Goal: Task Accomplishment & Management: Complete application form

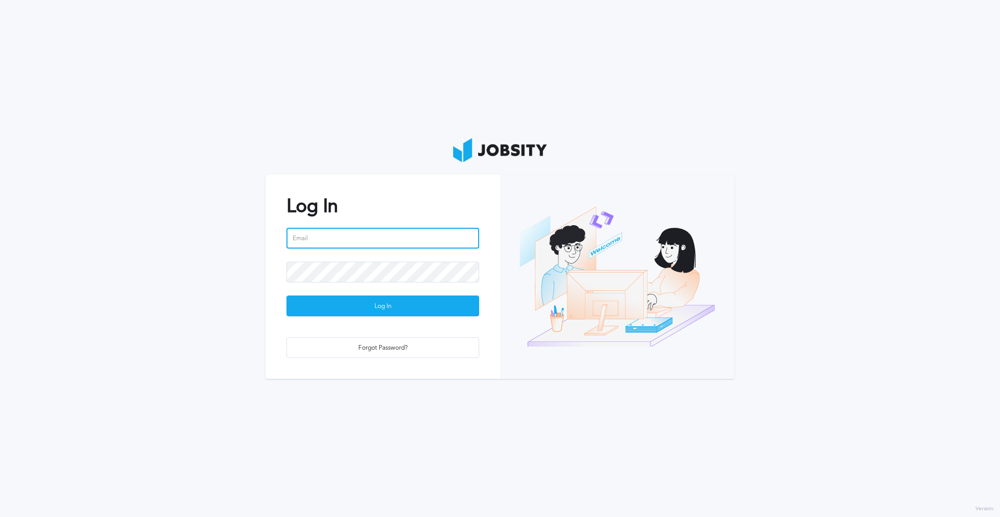
click at [326, 234] on input "email" at bounding box center [382, 238] width 193 height 21
type input "[PERSON_NAME][EMAIL_ADDRESS][PERSON_NAME][DOMAIN_NAME]"
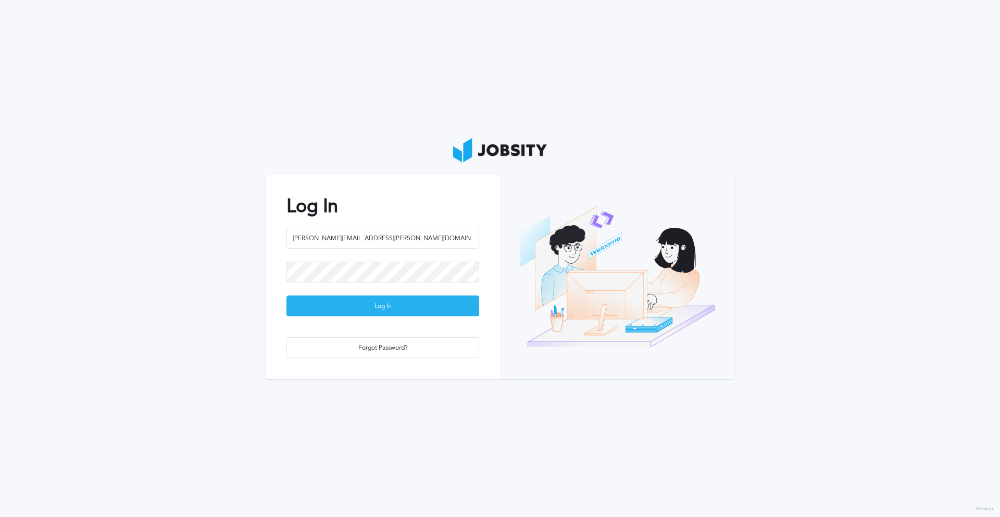
click at [358, 307] on div "Log In" at bounding box center [383, 306] width 192 height 21
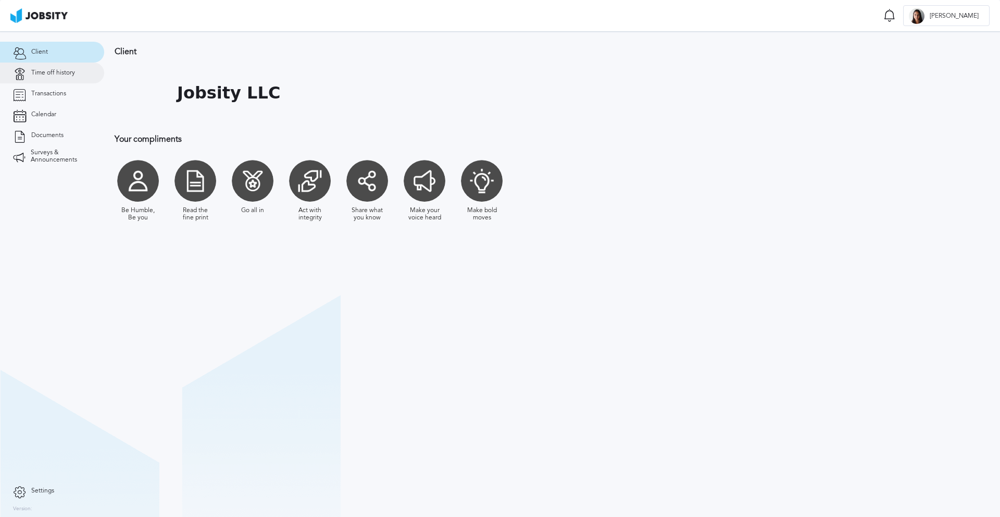
click at [70, 73] on span "Time off history" at bounding box center [53, 72] width 44 height 7
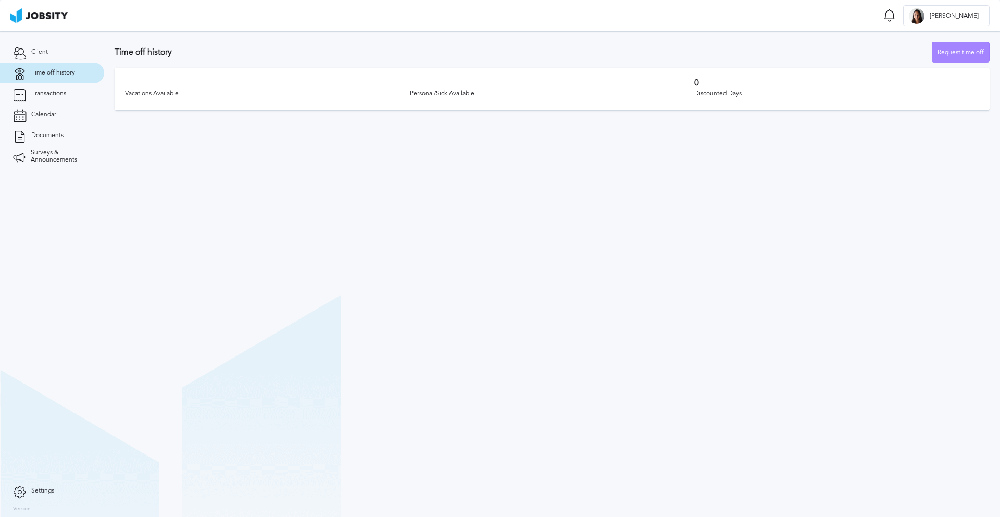
click at [973, 49] on div "Request time off" at bounding box center [960, 52] width 57 height 21
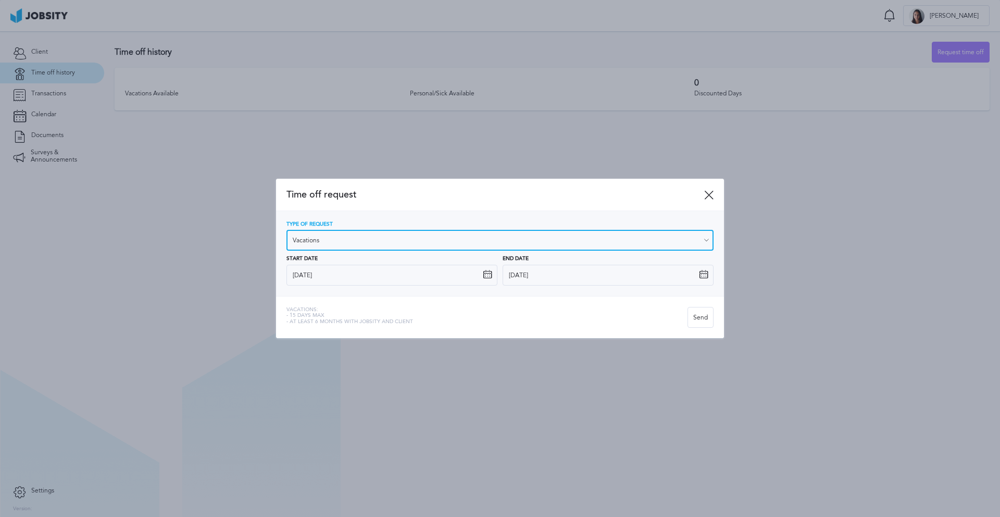
click at [473, 237] on input "Vacations" at bounding box center [499, 240] width 427 height 21
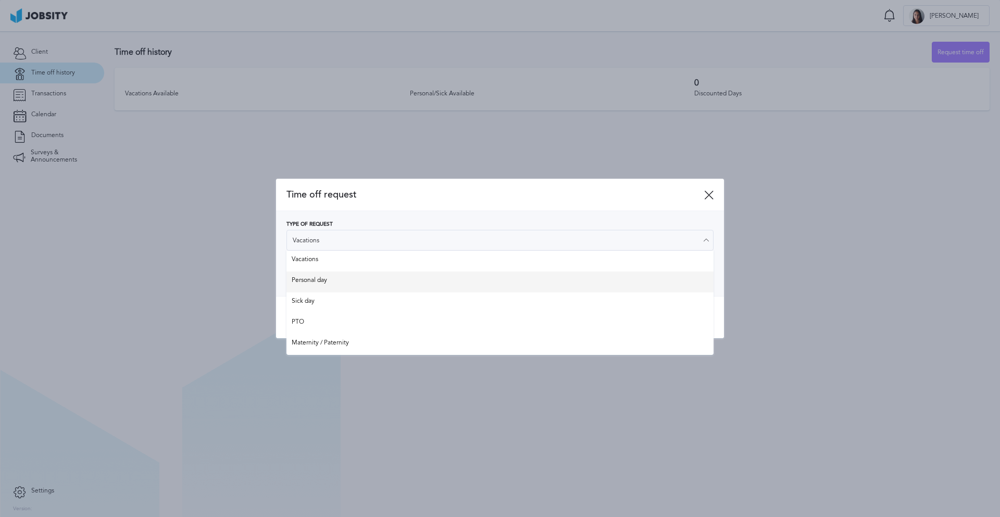
click at [451, 274] on div "Type of Request Vacations Vacations Personal day Sick day PTO Maternity / Pater…" at bounding box center [499, 253] width 427 height 64
type input "Personal day"
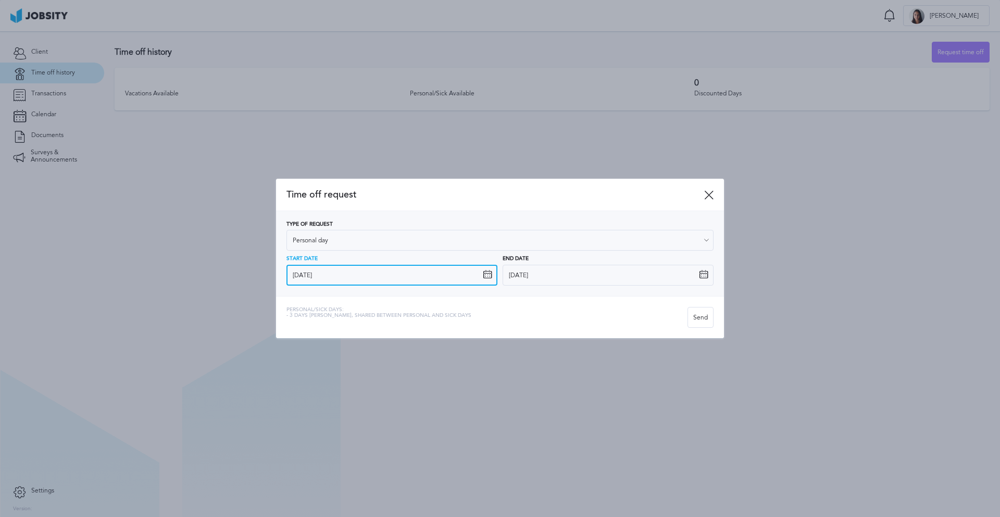
click at [399, 271] on input "[DATE]" at bounding box center [391, 275] width 211 height 21
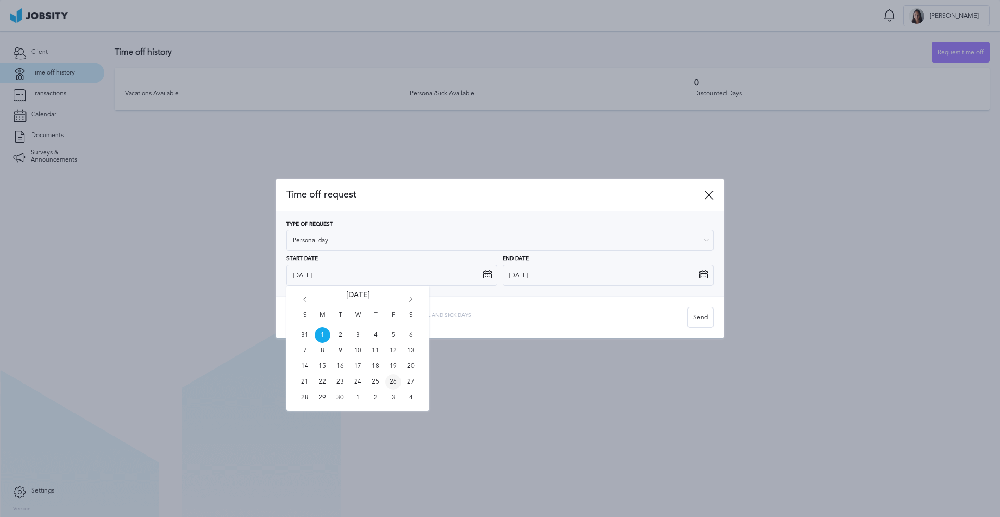
click at [389, 378] on span "26" at bounding box center [393, 382] width 16 height 16
type input "[DATE]"
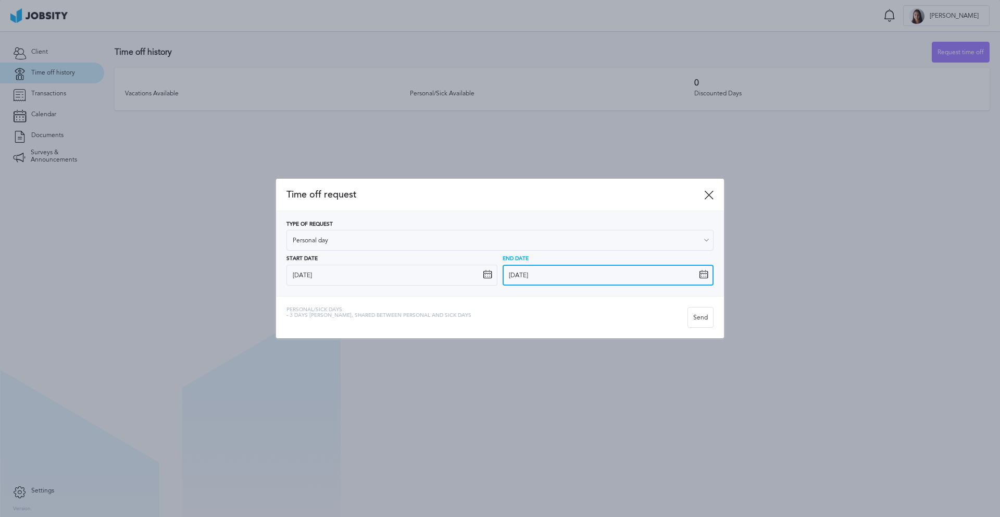
click at [528, 270] on input "[DATE]" at bounding box center [608, 275] width 211 height 21
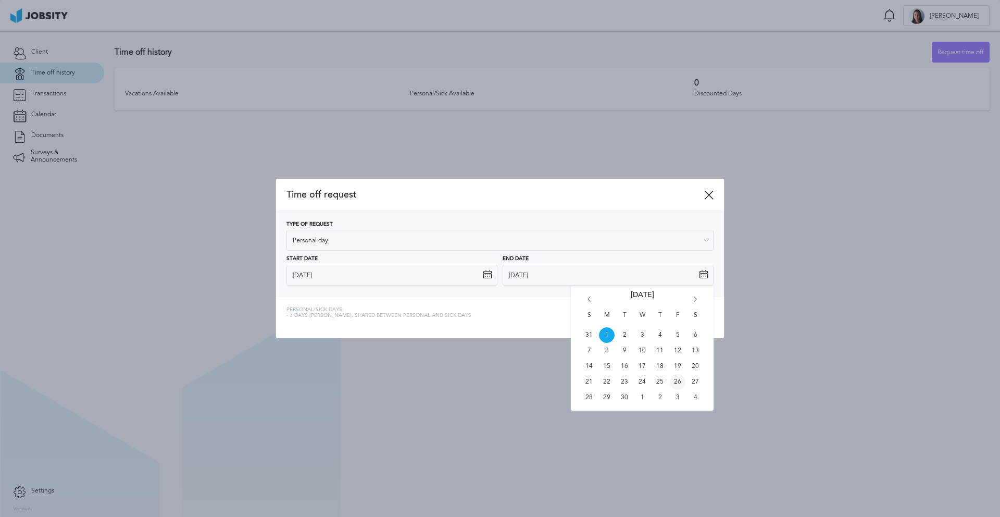
click at [676, 378] on span "26" at bounding box center [678, 382] width 16 height 16
type input "[DATE]"
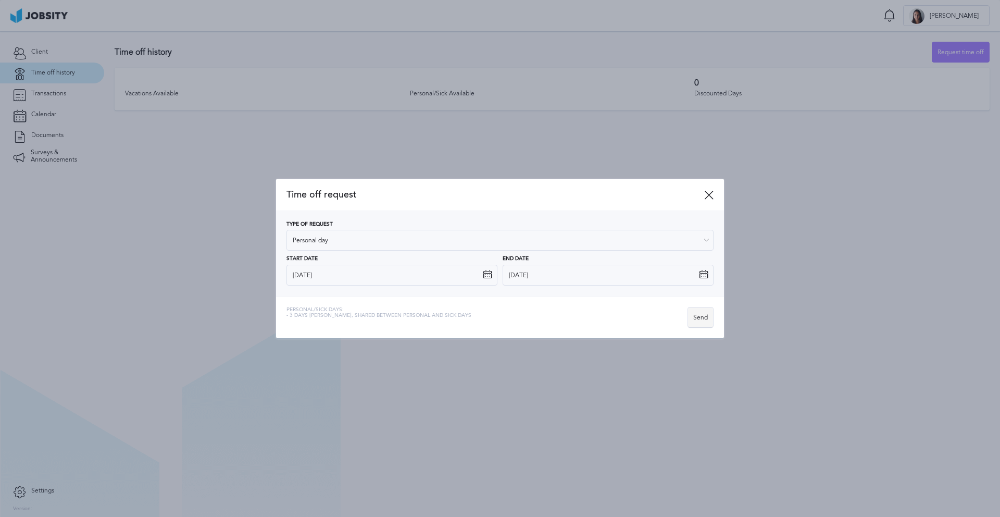
click at [704, 322] on div "Send" at bounding box center [700, 317] width 25 height 21
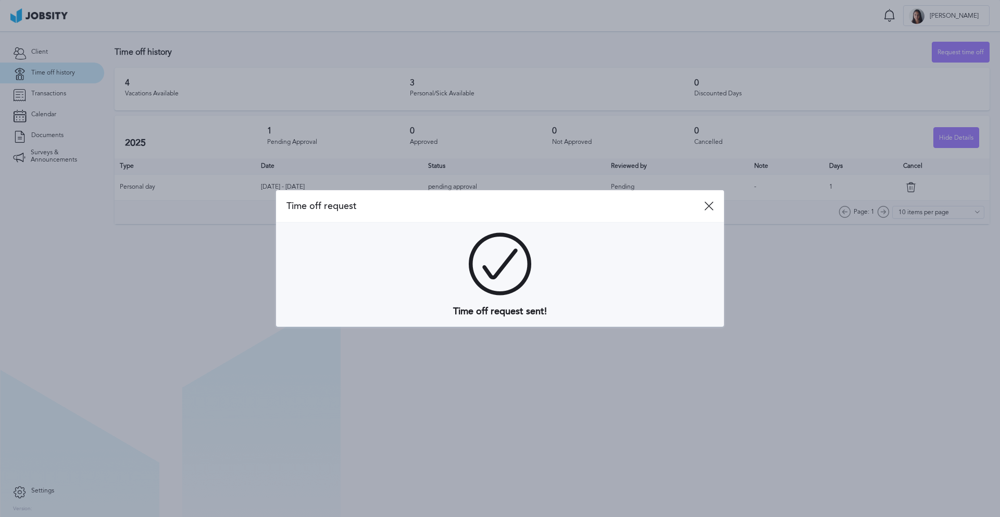
click at [715, 202] on div "Time off request" at bounding box center [500, 206] width 448 height 32
click at [705, 203] on icon at bounding box center [708, 205] width 9 height 9
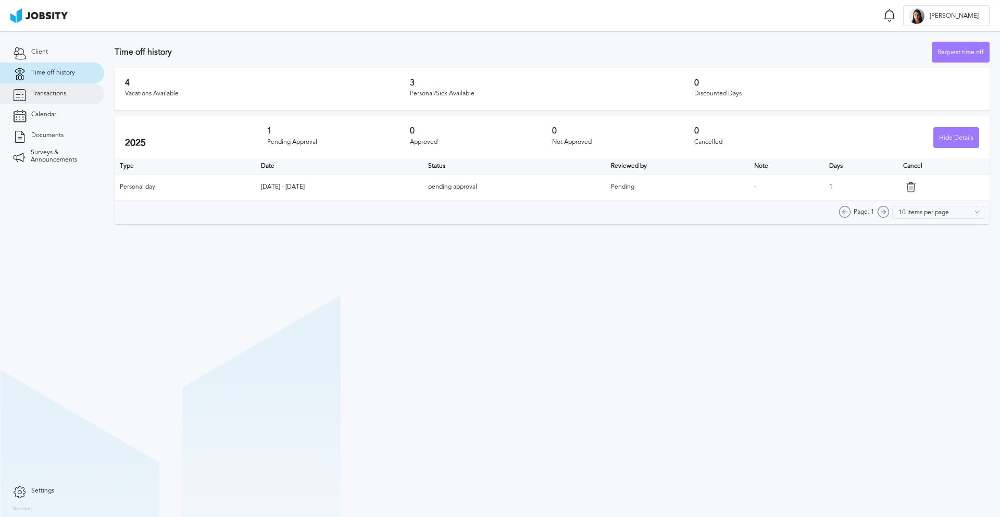
click at [64, 96] on span "Transactions" at bounding box center [48, 93] width 35 height 7
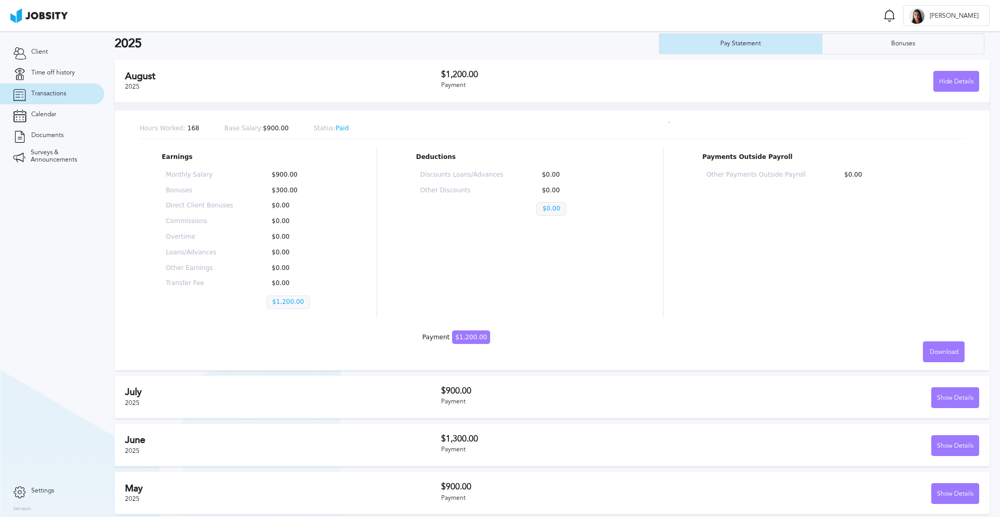
scroll to position [85, 0]
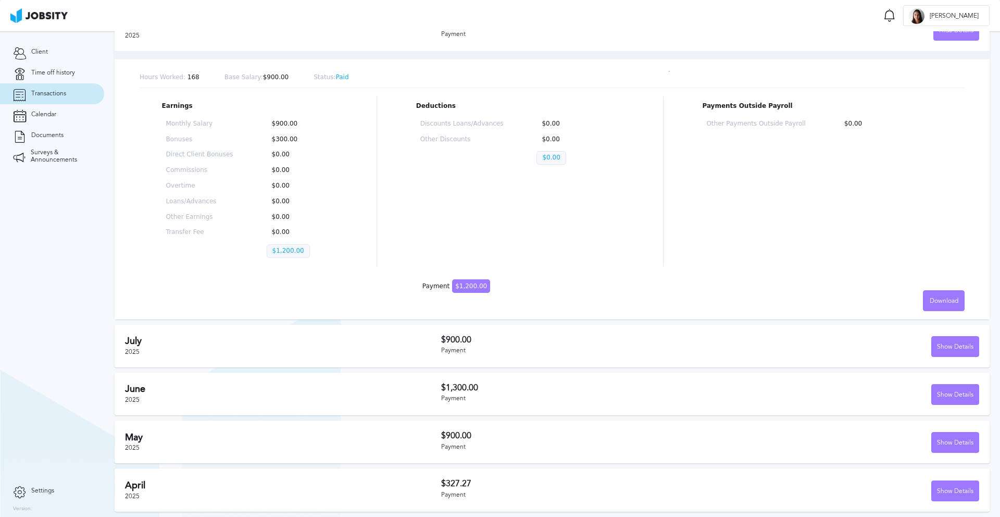
click at [258, 350] on div "[DATE]" at bounding box center [283, 345] width 316 height 20
click at [402, 347] on div "[DATE]" at bounding box center [283, 345] width 316 height 20
click at [932, 344] on div "Show Details" at bounding box center [955, 346] width 47 height 21
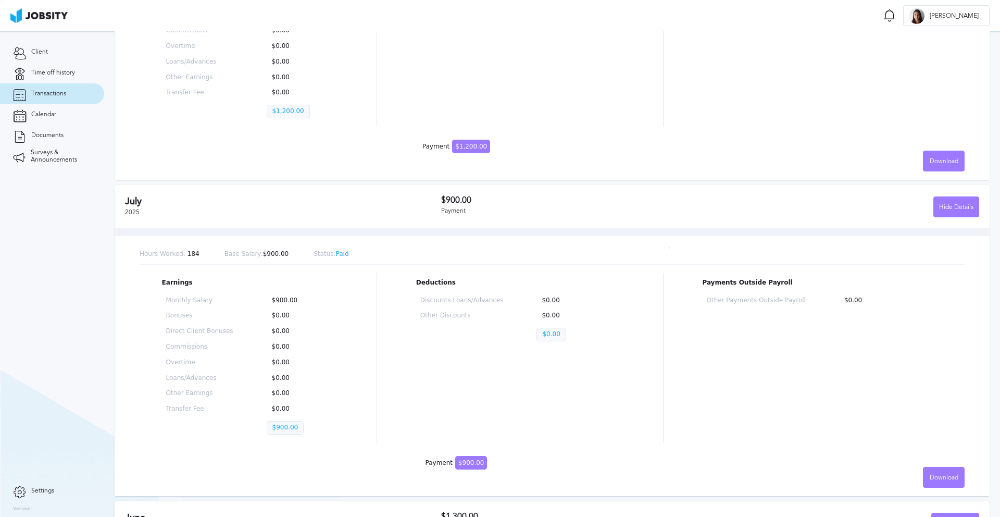
scroll to position [353, 0]
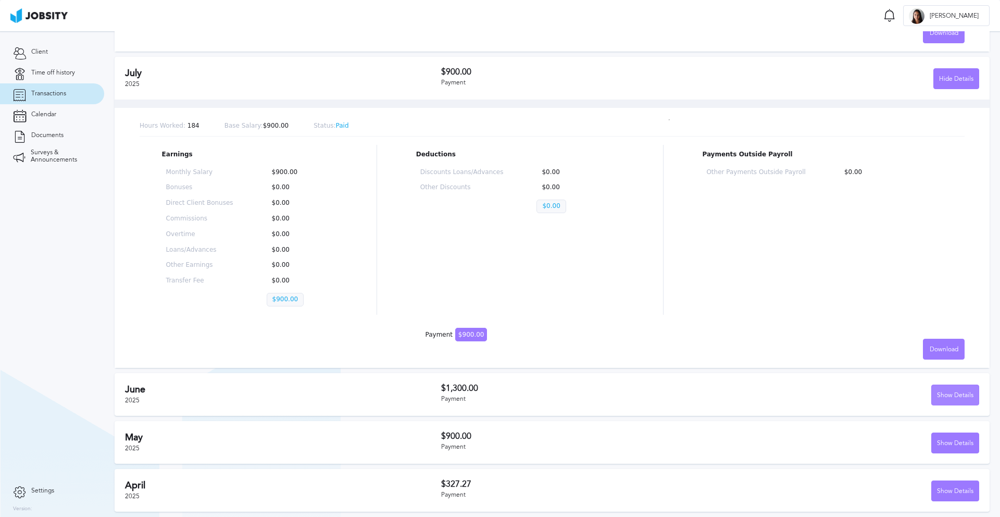
click at [949, 392] on div "Show Details" at bounding box center [955, 395] width 47 height 21
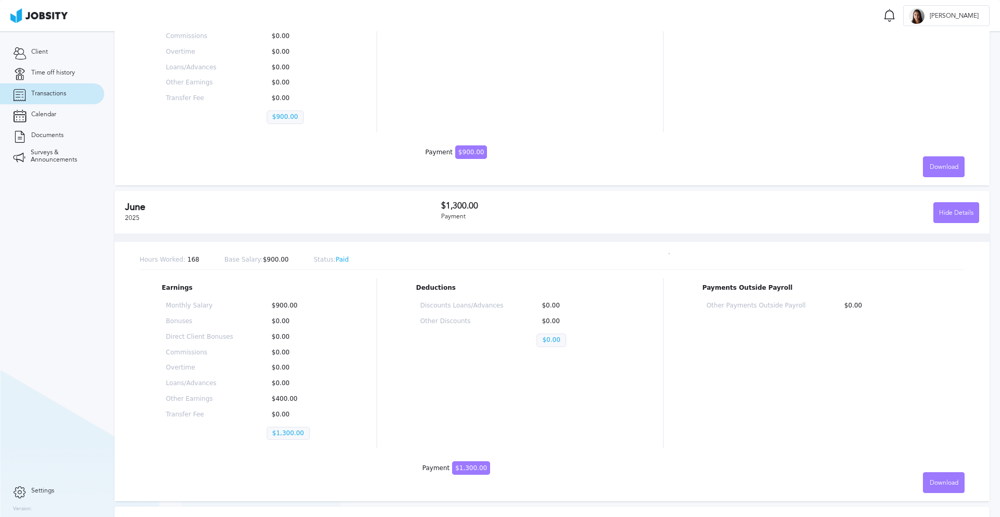
scroll to position [621, 0]
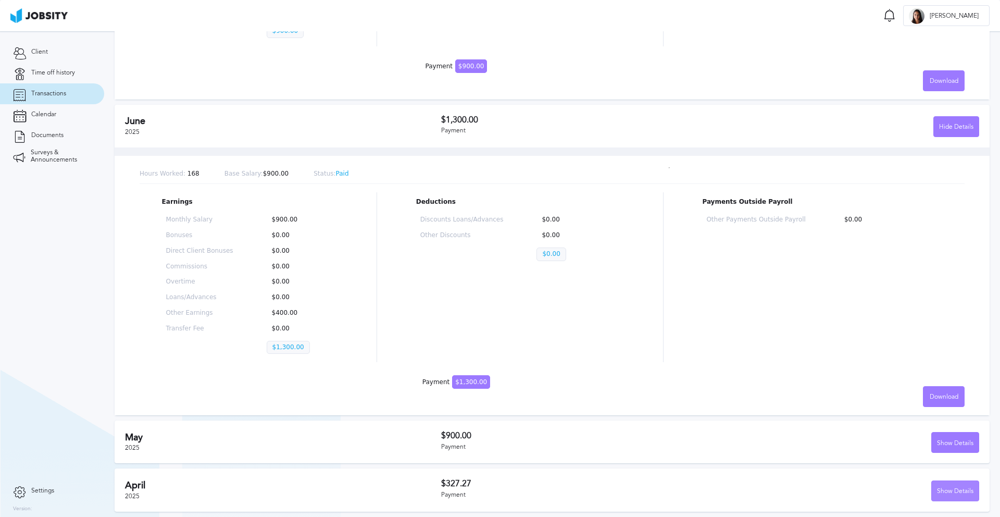
click at [939, 485] on div "Show Details" at bounding box center [955, 491] width 47 height 21
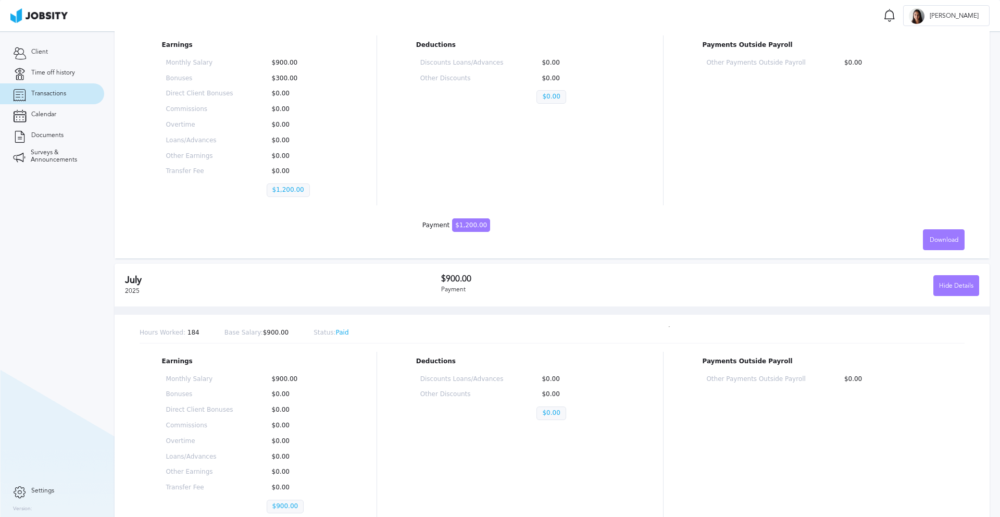
scroll to position [0, 0]
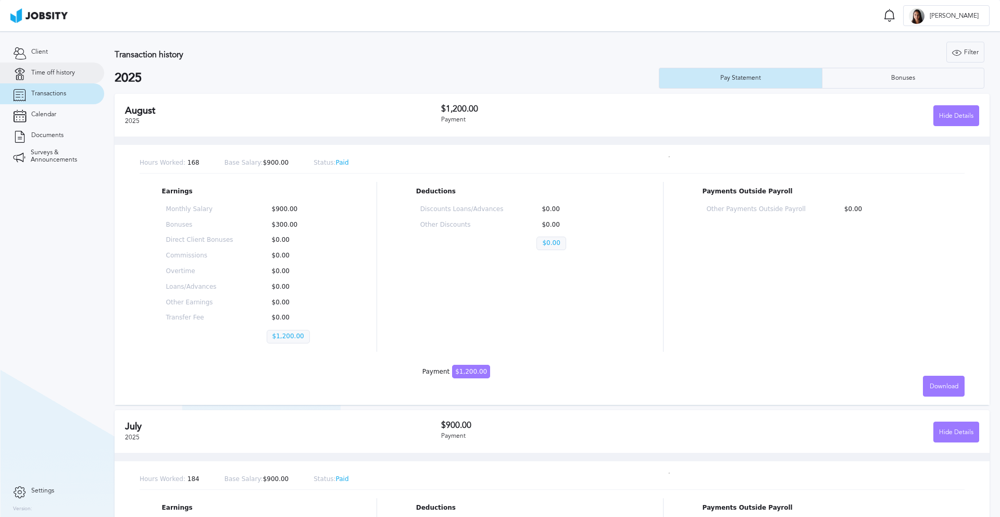
click at [44, 71] on span "Time off history" at bounding box center [53, 72] width 44 height 7
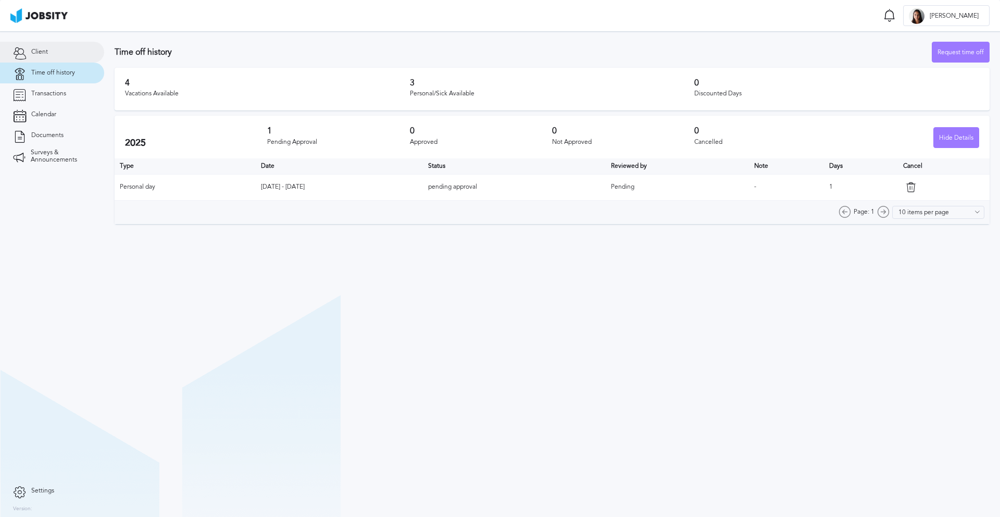
click at [44, 56] on link "Client" at bounding box center [52, 52] width 104 height 21
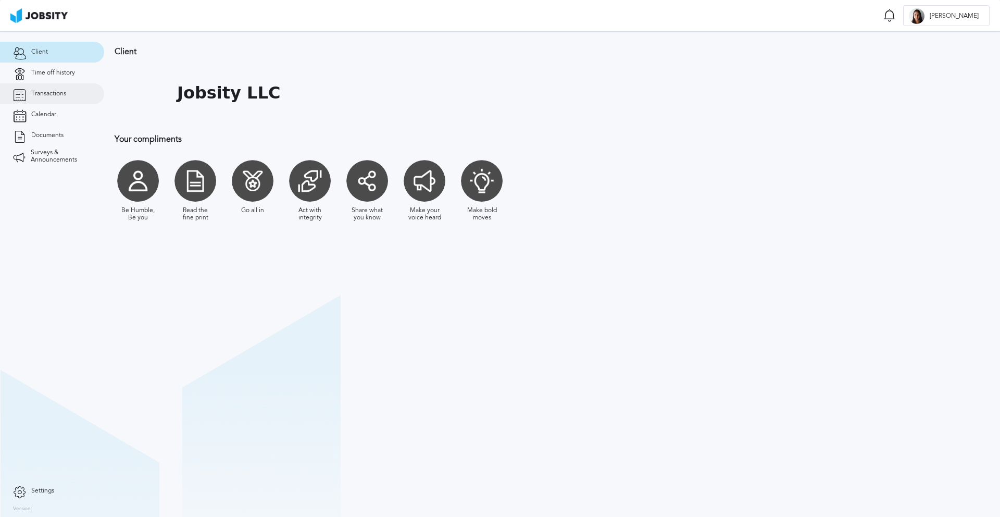
click at [43, 93] on span "Transactions" at bounding box center [48, 93] width 35 height 7
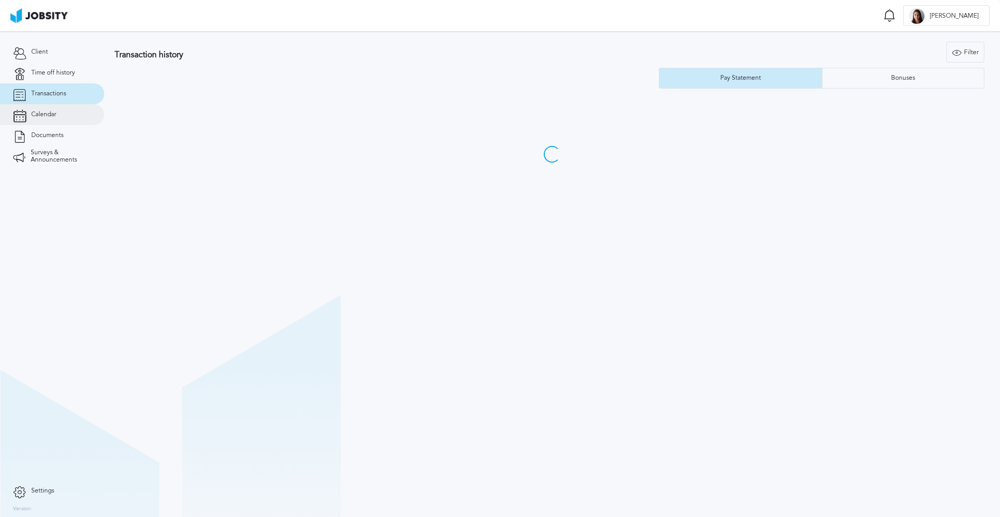
click at [47, 118] on span "Calendar" at bounding box center [43, 114] width 25 height 7
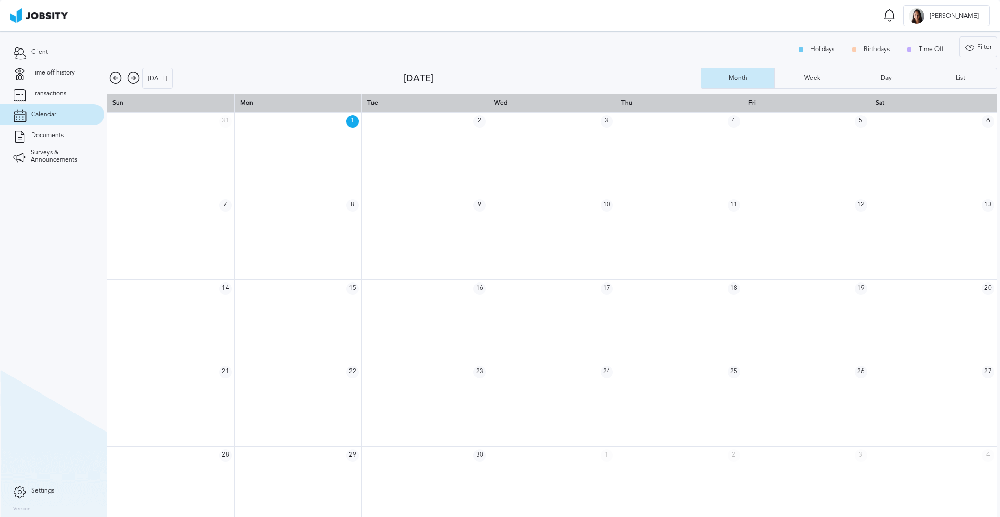
click at [132, 75] on icon at bounding box center [133, 78] width 12 height 12
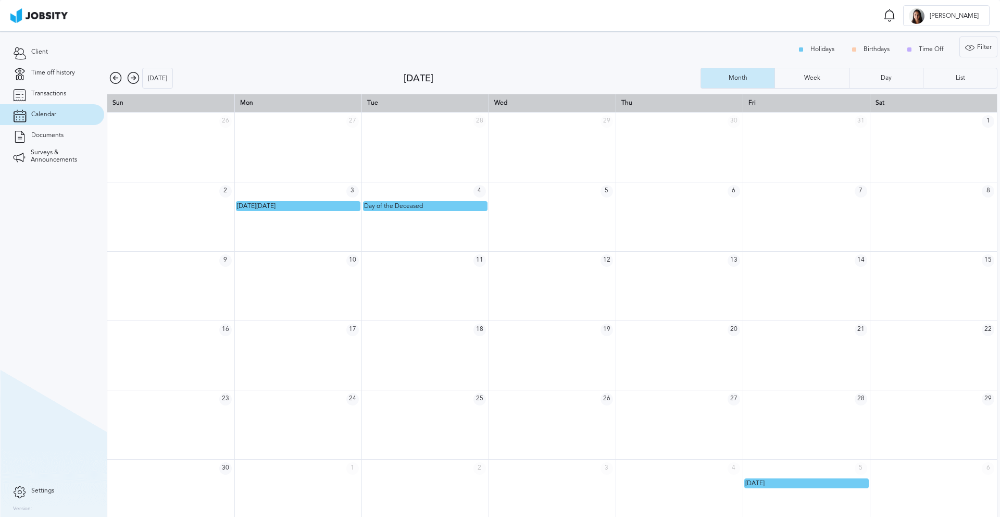
click at [131, 79] on icon at bounding box center [133, 78] width 12 height 12
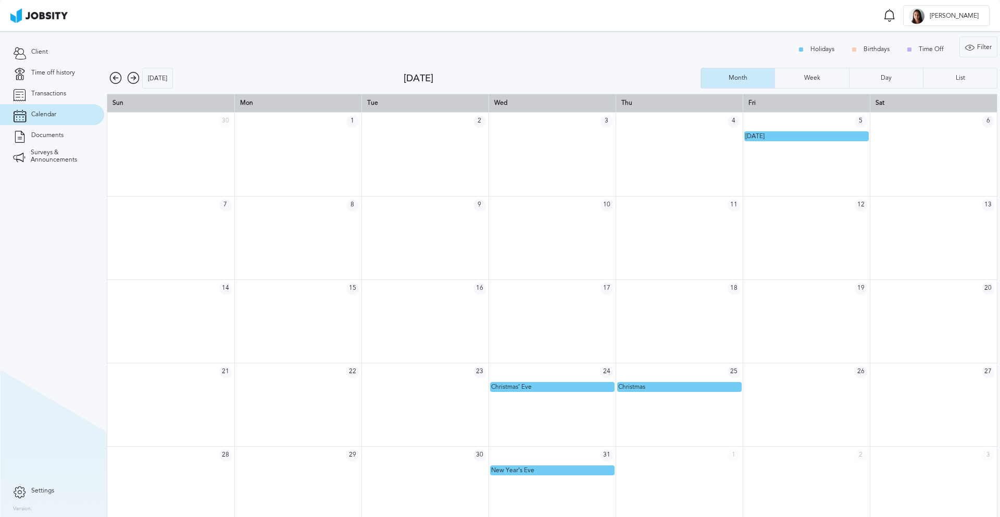
click at [112, 82] on icon at bounding box center [115, 78] width 12 height 12
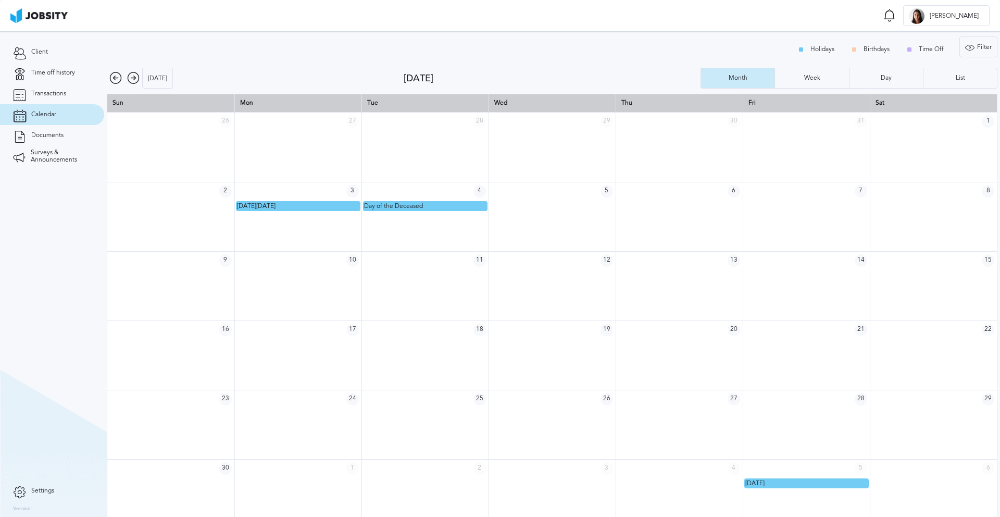
click at [134, 76] on icon at bounding box center [133, 78] width 12 height 12
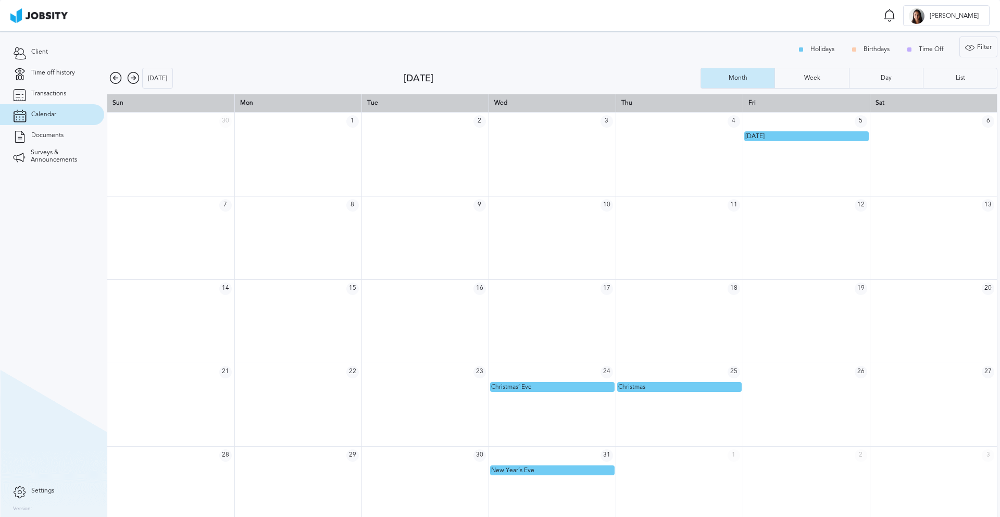
click at [120, 81] on icon at bounding box center [115, 78] width 12 height 12
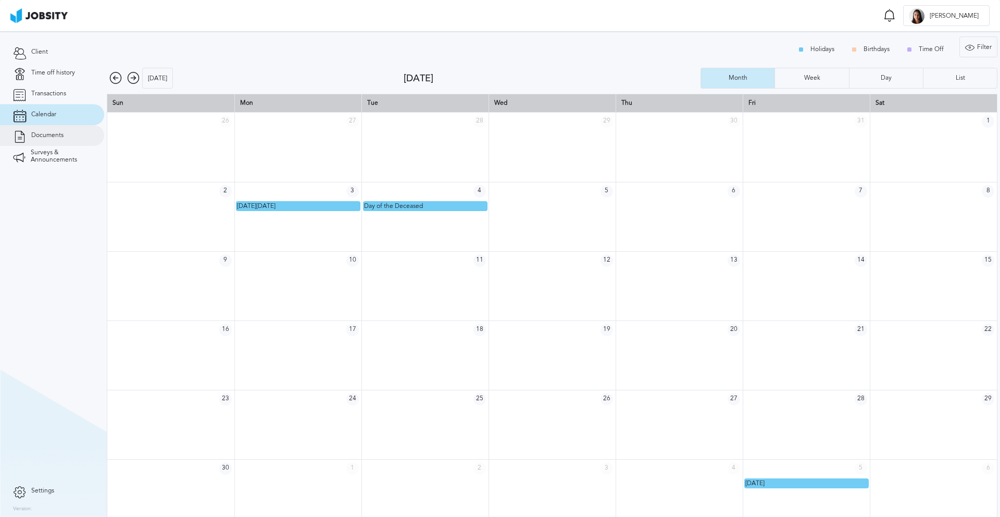
click at [58, 129] on link "Documents" at bounding box center [52, 135] width 104 height 21
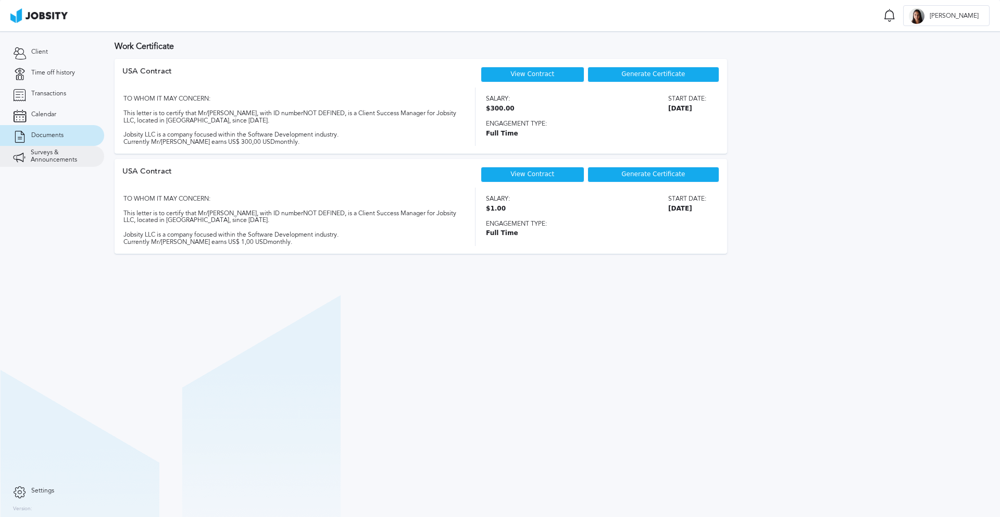
click at [53, 157] on span "Surveys & Announcements" at bounding box center [61, 156] width 60 height 15
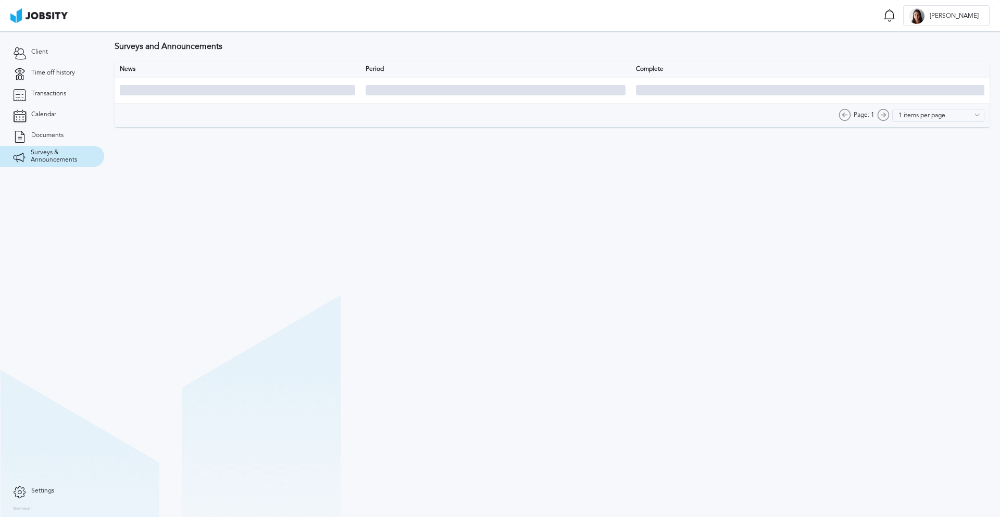
type input "10 items per page"
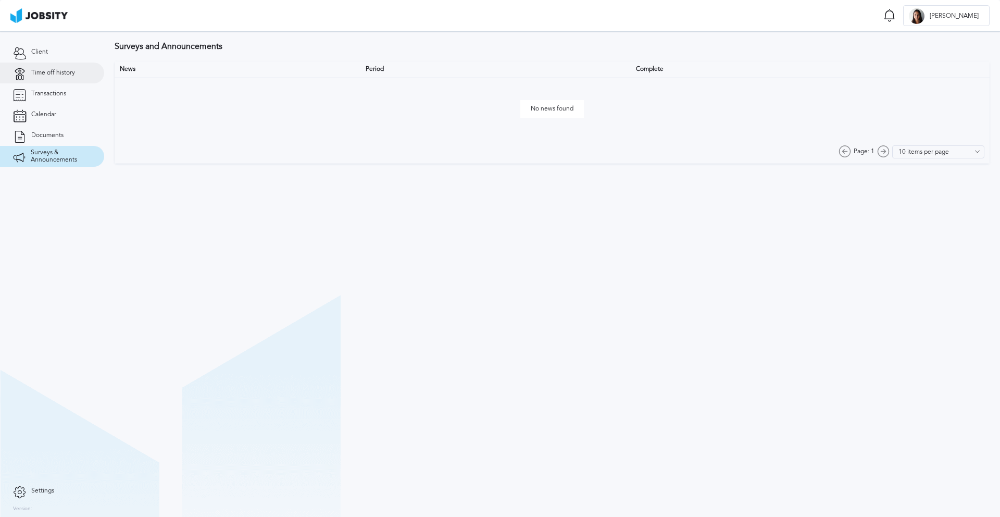
click at [68, 74] on span "Time off history" at bounding box center [53, 72] width 44 height 7
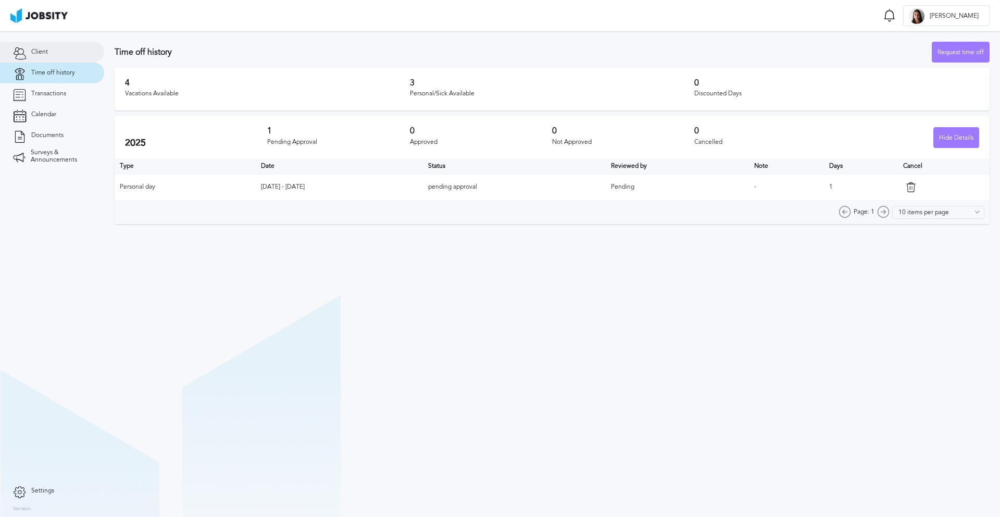
click at [60, 54] on link "Client" at bounding box center [52, 52] width 104 height 21
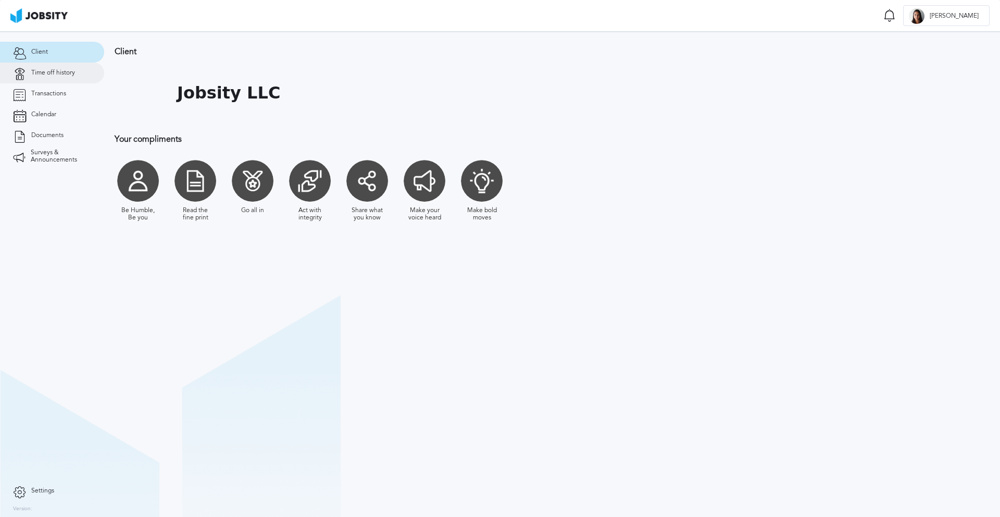
click at [56, 73] on span "Time off history" at bounding box center [53, 72] width 44 height 7
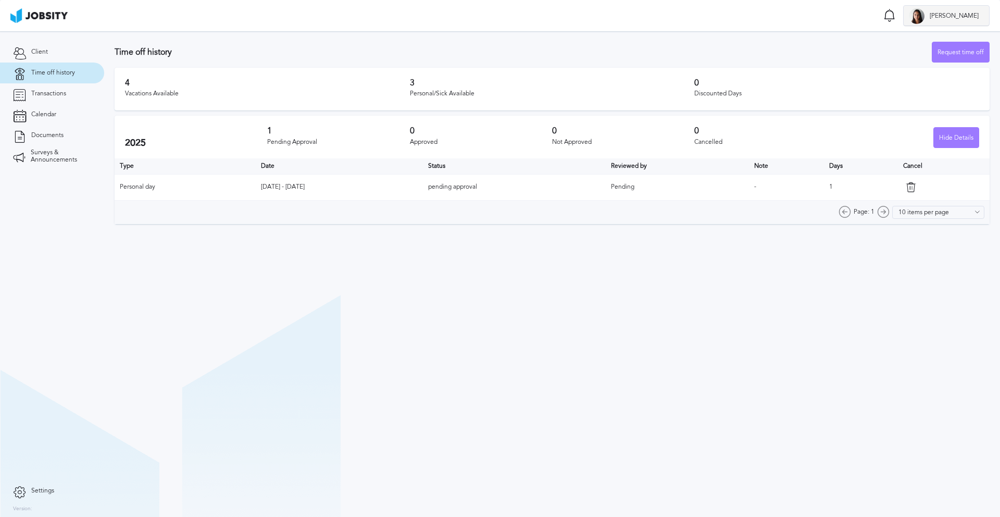
click at [967, 22] on div "[PERSON_NAME]" at bounding box center [946, 16] width 85 height 21
click at [824, 56] on div "Log Out" at bounding box center [500, 258] width 1000 height 517
click at [30, 485] on link "Settings" at bounding box center [52, 490] width 104 height 21
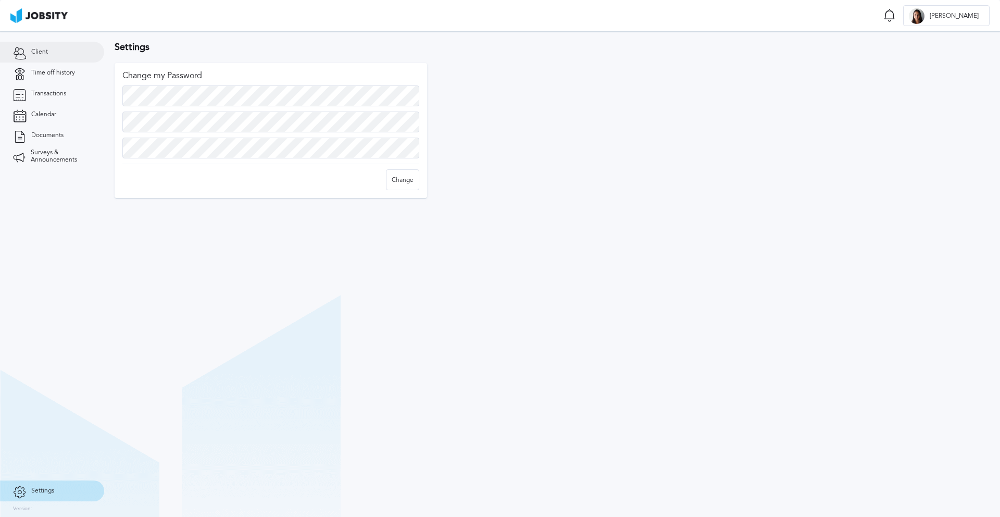
click at [44, 51] on span "Client" at bounding box center [39, 51] width 17 height 7
